Goal: Find specific page/section: Find specific page/section

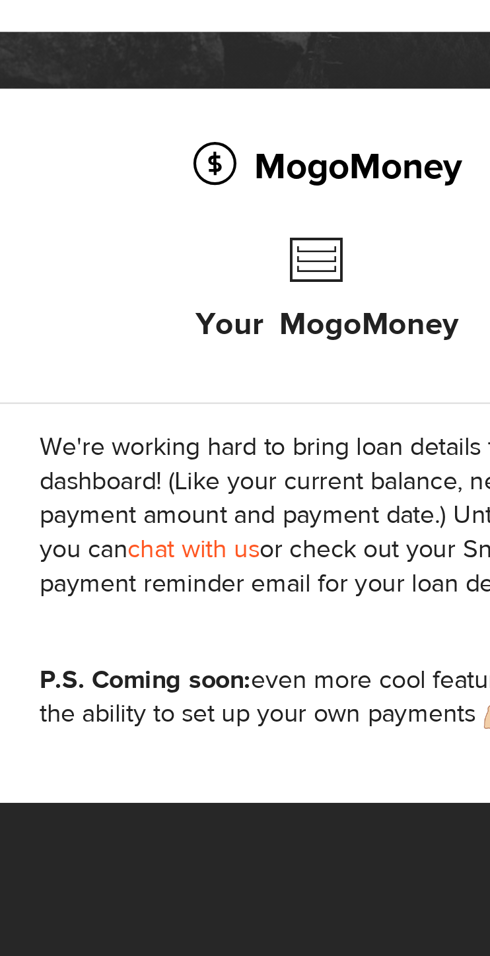
click at [152, 355] on h3 "Your MogoMoney" at bounding box center [163, 373] width 122 height 75
click at [195, 387] on h3 "Your MogoMoney" at bounding box center [163, 373] width 122 height 75
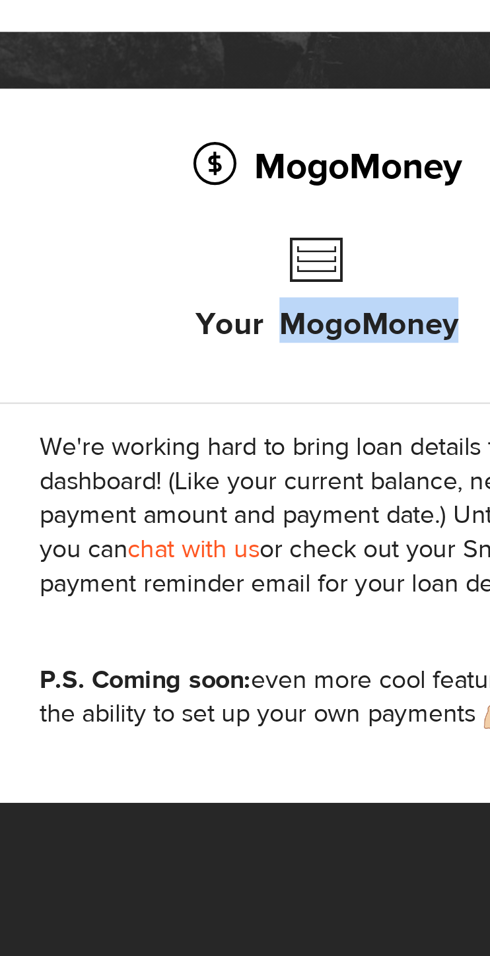
click at [174, 342] on h3 "Your MogoMoney" at bounding box center [163, 373] width 122 height 75
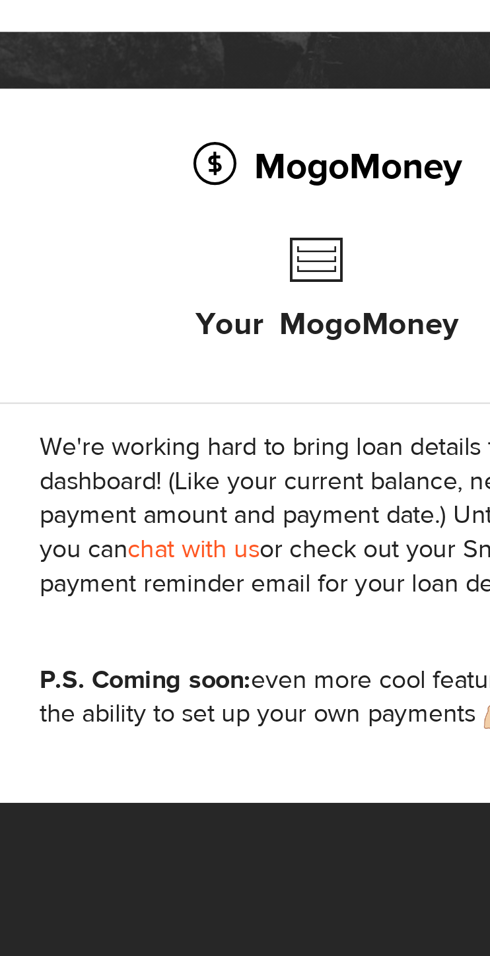
click at [185, 312] on h2 "MogoMoney" at bounding box center [163, 309] width 267 height 28
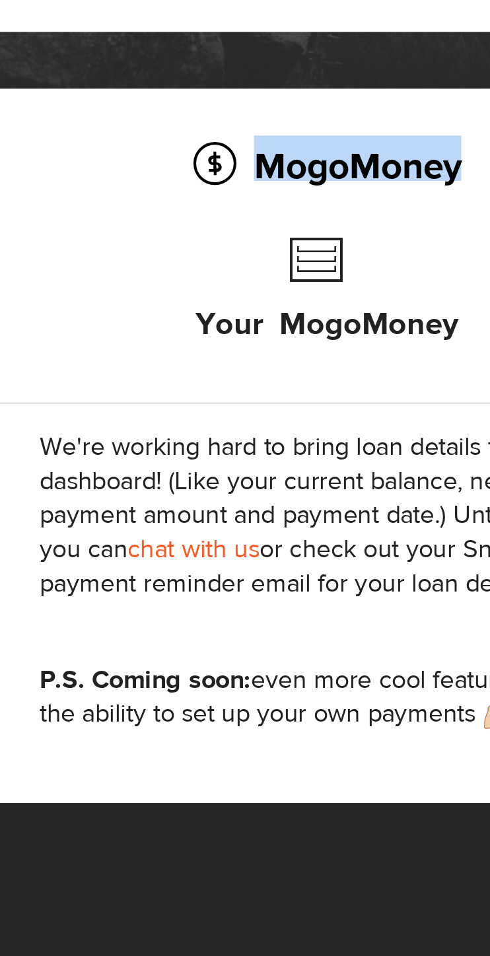
click at [212, 434] on p "We're working hard to bring loan details to your dashboard! (Like your current …" at bounding box center [163, 471] width 267 height 79
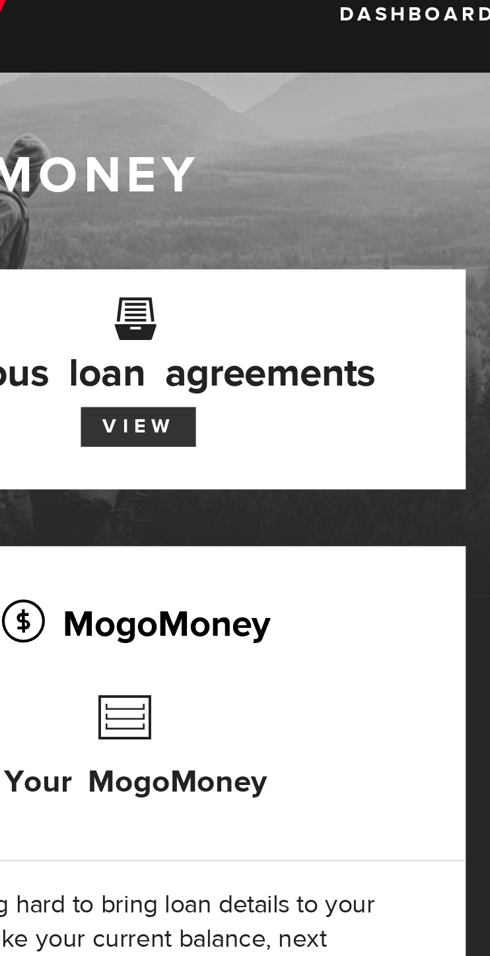
click at [179, 220] on link "View" at bounding box center [164, 218] width 53 height 18
